Goal: Task Accomplishment & Management: Manage account settings

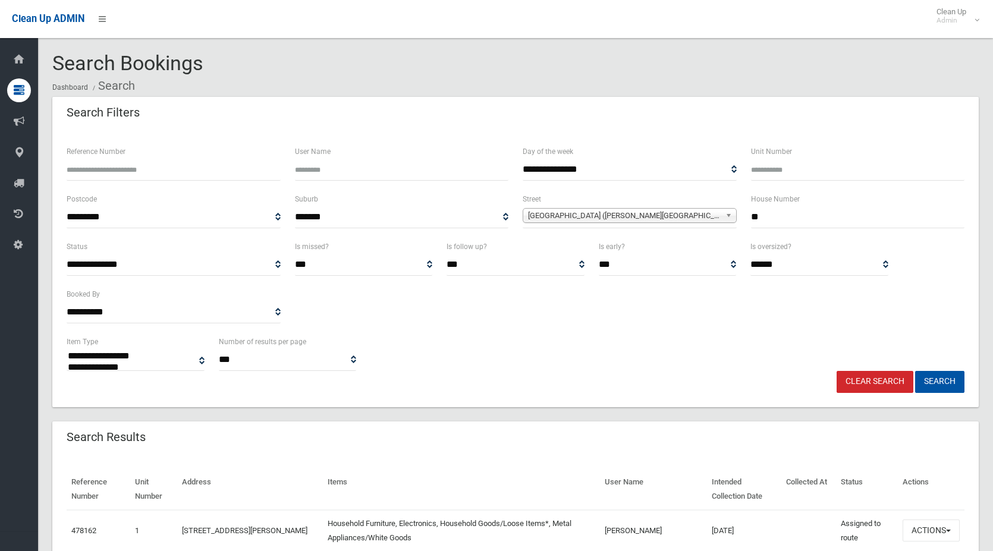
select select
click at [115, 171] on input "Reference Number" at bounding box center [174, 170] width 214 height 22
type input "******"
click at [915, 371] on button "Search" at bounding box center [939, 382] width 49 height 22
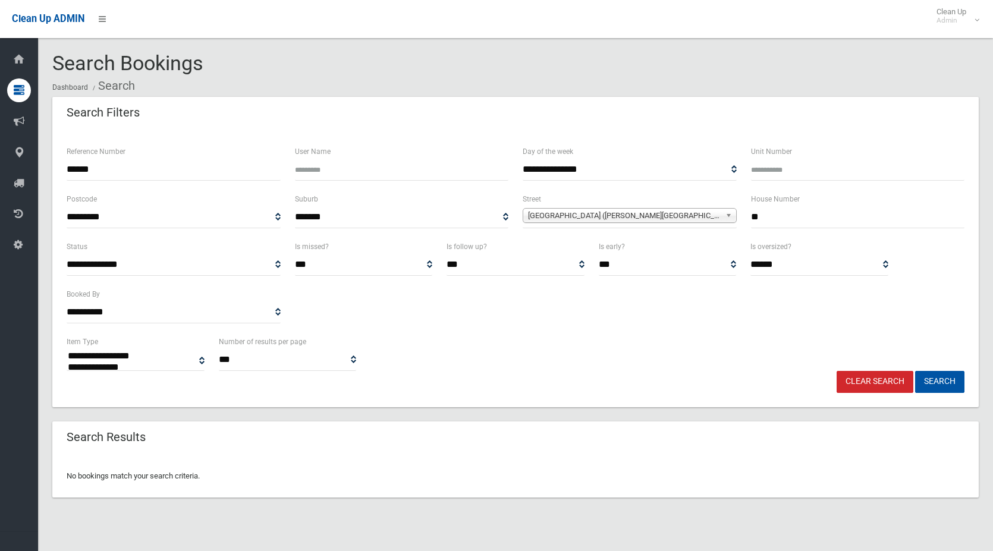
select select
click at [769, 218] on input "**" at bounding box center [858, 217] width 214 height 22
type input "*"
click at [717, 215] on span "Yangoora Road (BELMORE 2192)" at bounding box center [624, 216] width 193 height 14
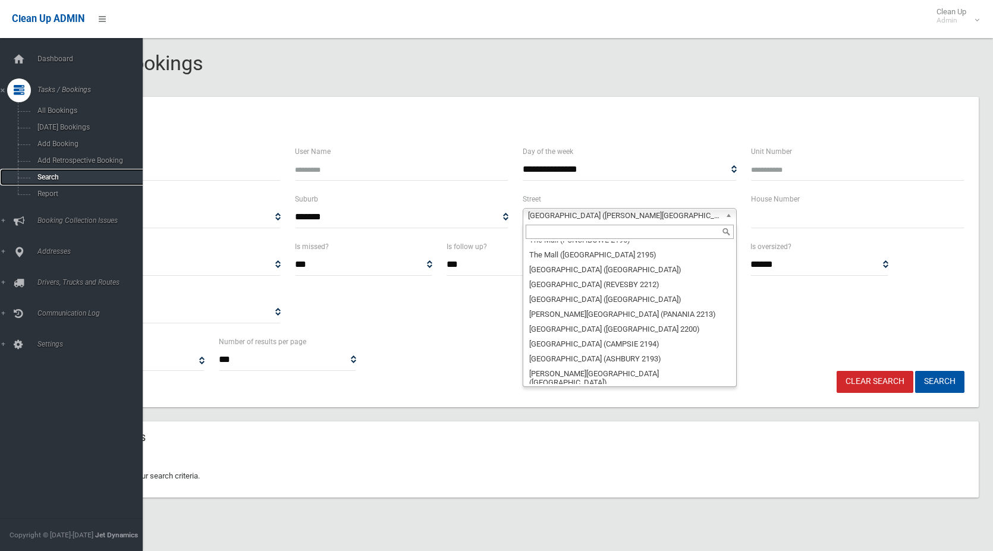
click at [52, 180] on span "Search" at bounding box center [88, 177] width 108 height 8
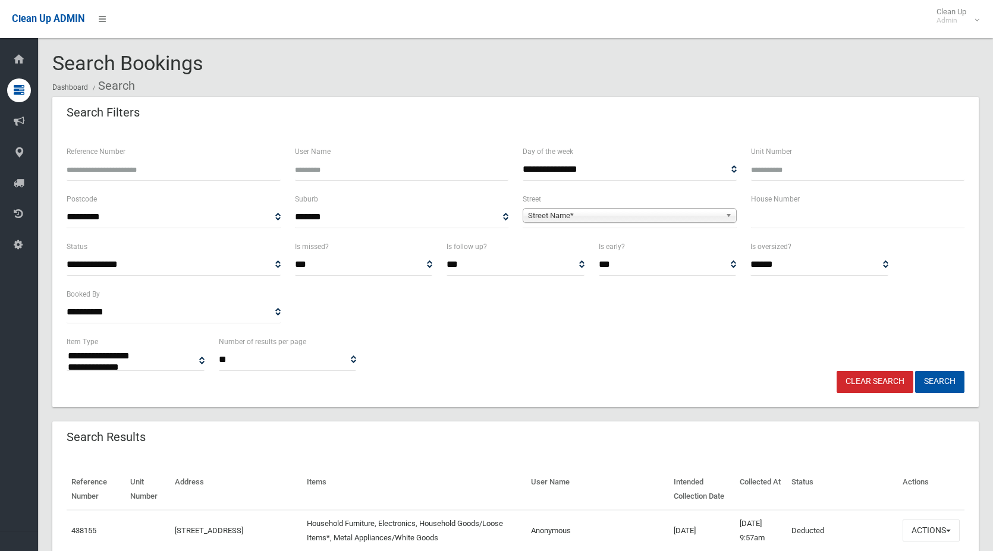
select select
click at [147, 172] on input "Reference Number" at bounding box center [174, 170] width 214 height 22
type input "******"
click at [915, 371] on button "Search" at bounding box center [939, 382] width 49 height 22
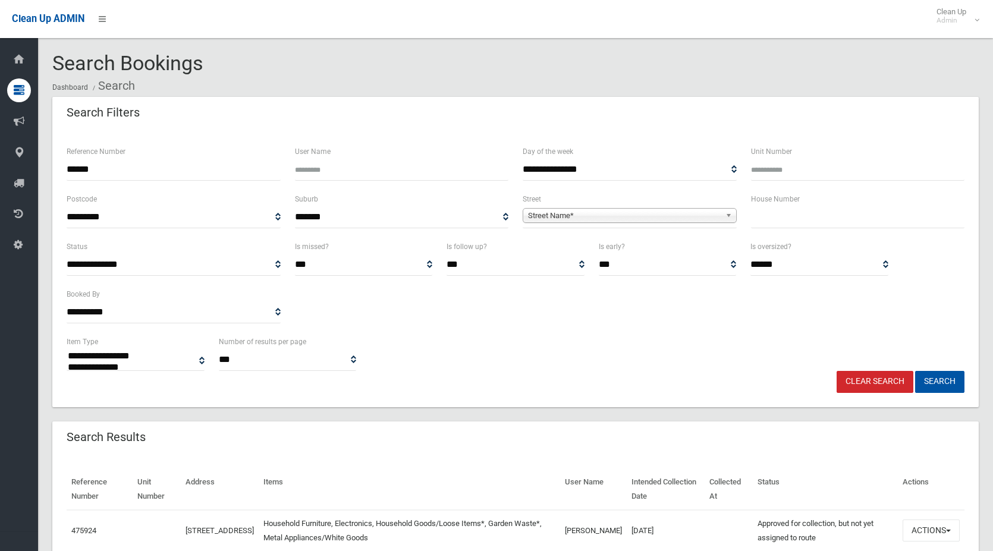
select select
click at [946, 382] on button "Search" at bounding box center [939, 382] width 49 height 22
select select
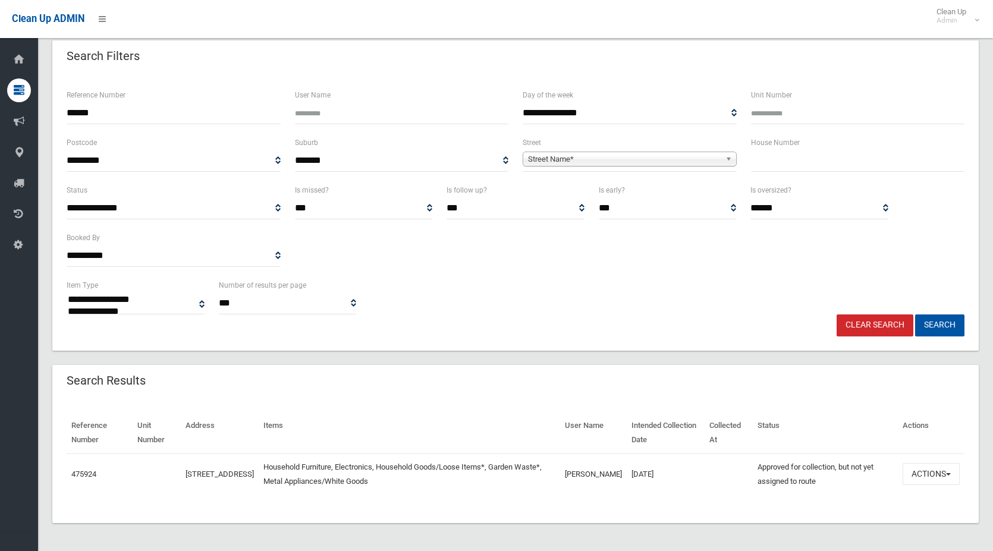
scroll to position [57, 0]
click at [926, 476] on button "Actions" at bounding box center [931, 474] width 57 height 22
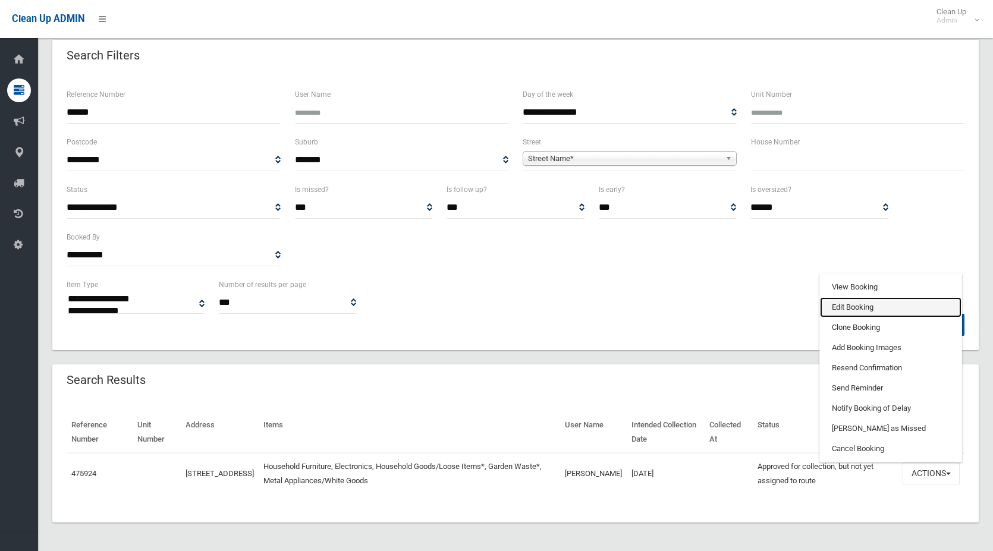
click at [853, 307] on link "Edit Booking" at bounding box center [891, 307] width 142 height 20
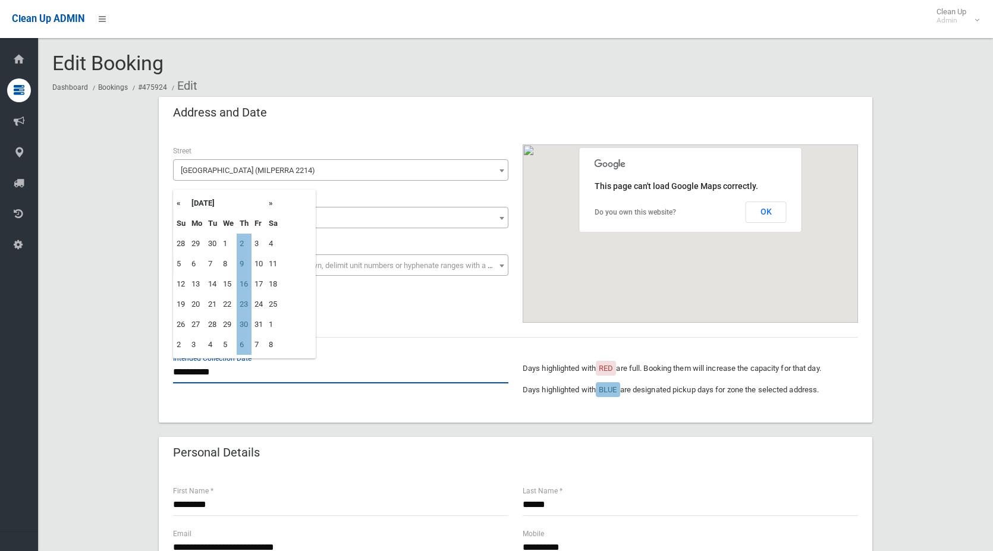
click at [204, 374] on input "**********" at bounding box center [340, 373] width 335 height 22
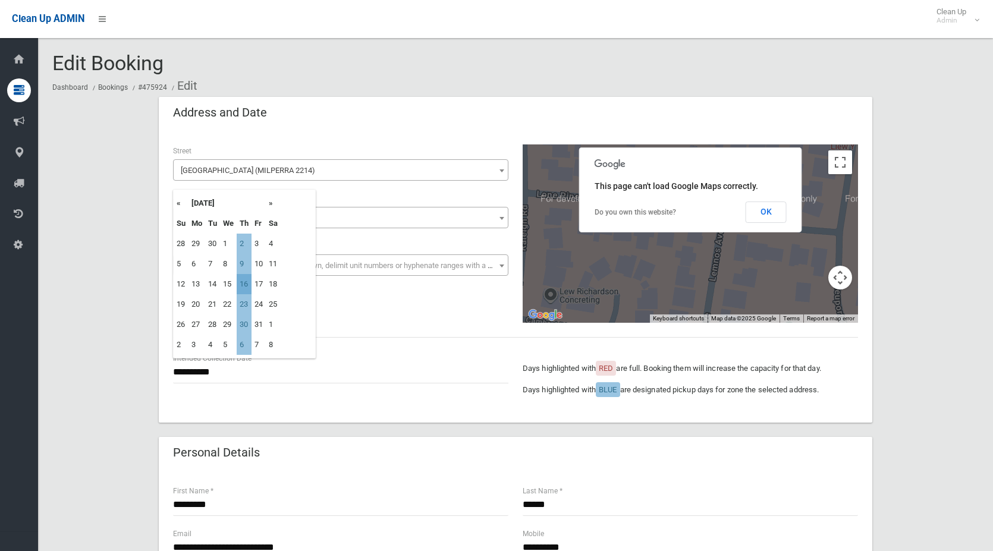
click at [244, 287] on td "16" at bounding box center [244, 284] width 15 height 20
type input "**********"
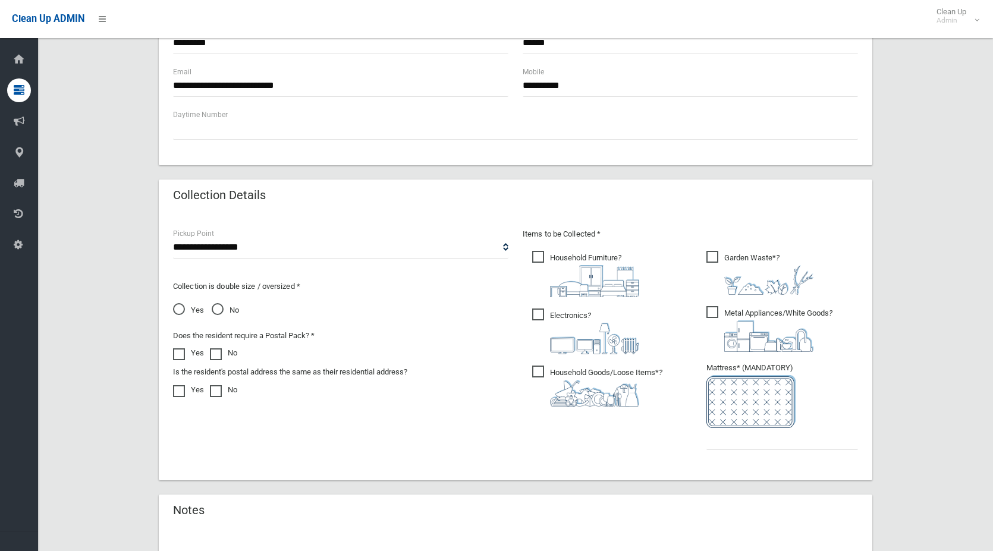
scroll to position [595, 0]
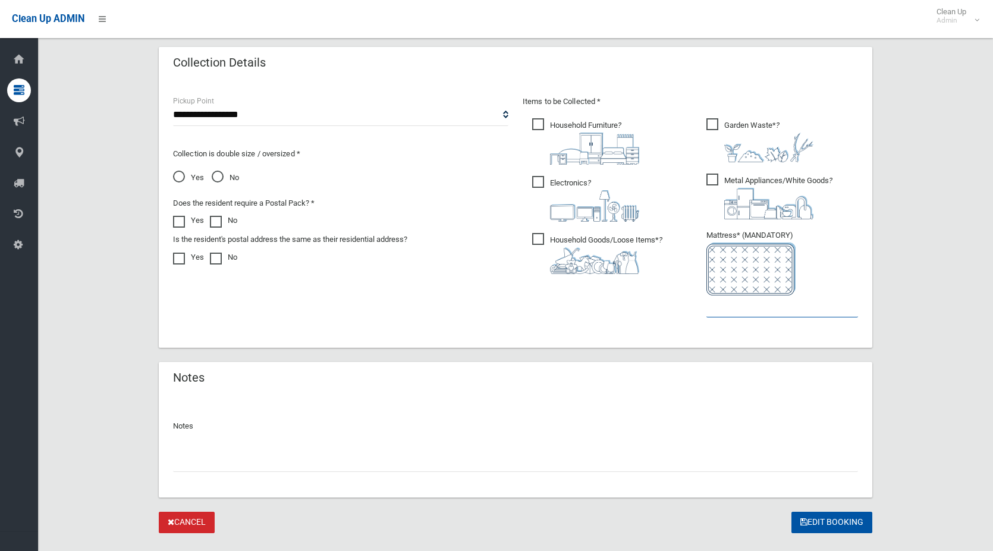
click at [736, 308] on input "text" at bounding box center [783, 307] width 152 height 22
type input "*"
click at [810, 518] on button "Edit Booking" at bounding box center [832, 523] width 81 height 22
